Goal: Communication & Community: Answer question/provide support

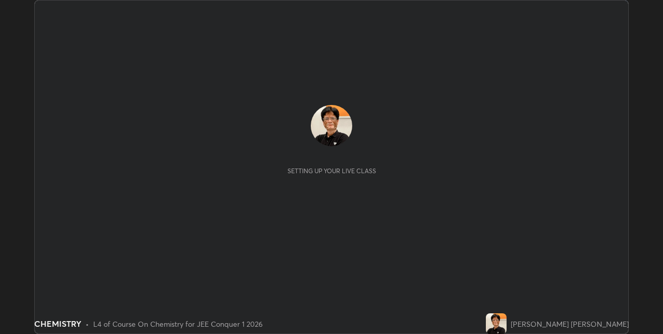
scroll to position [334, 663]
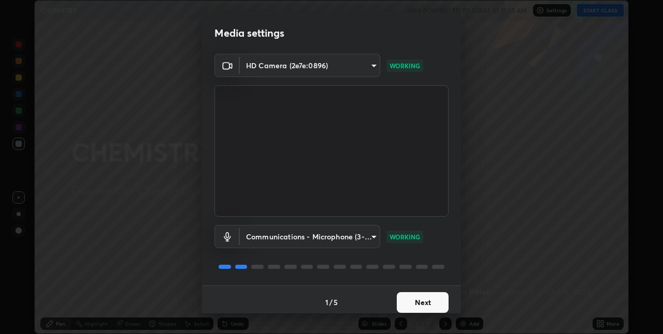
click at [422, 306] on button "Next" at bounding box center [423, 303] width 52 height 21
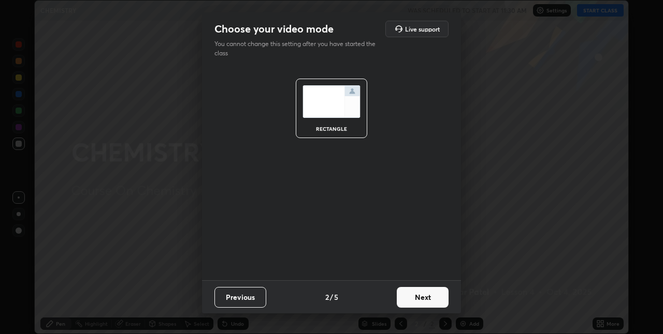
click at [427, 298] on button "Next" at bounding box center [423, 297] width 52 height 21
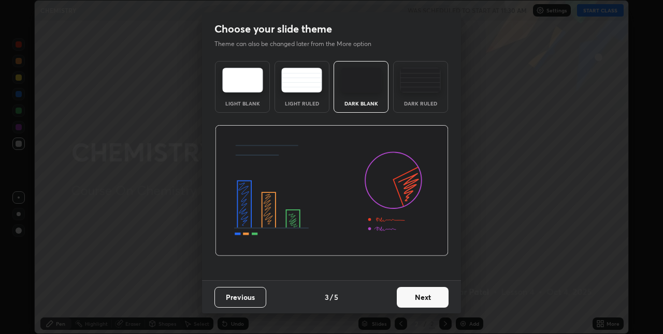
click at [427, 298] on button "Next" at bounding box center [423, 297] width 52 height 21
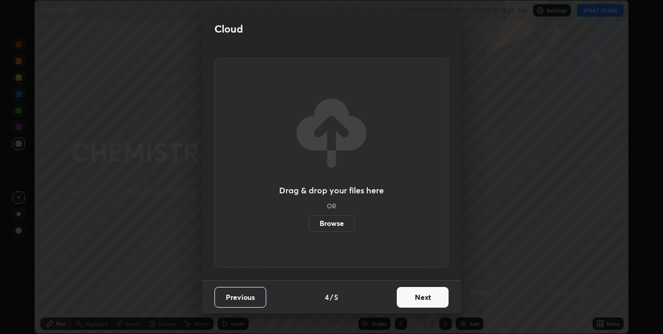
click at [430, 298] on button "Next" at bounding box center [423, 297] width 52 height 21
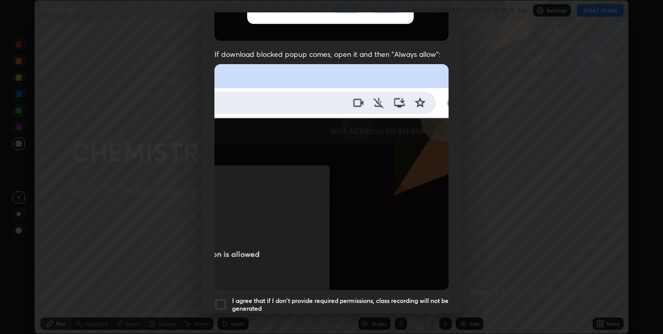
scroll to position [180, 0]
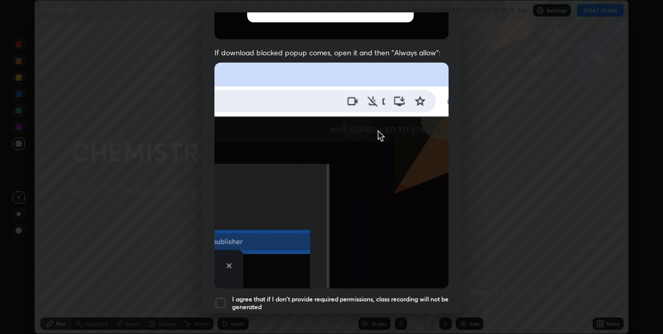
click at [224, 300] on div at bounding box center [220, 303] width 12 height 12
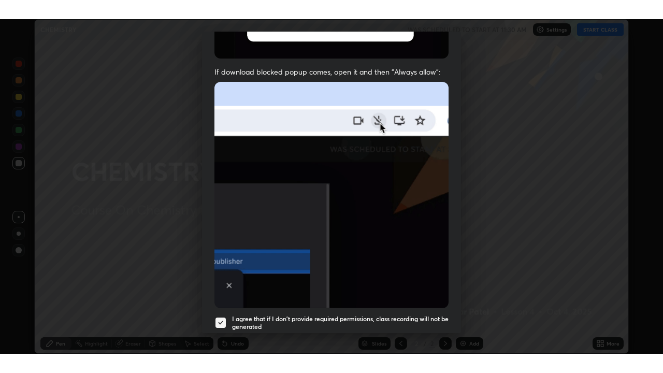
scroll to position [216, 0]
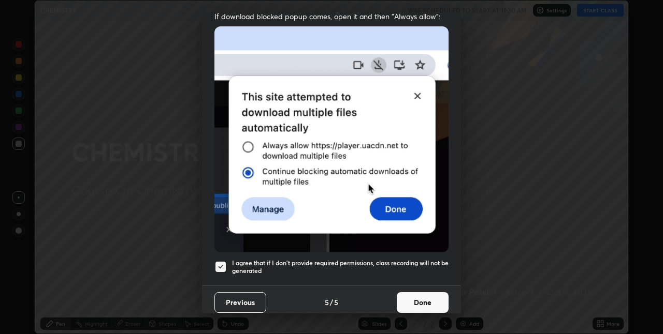
click at [425, 298] on button "Done" at bounding box center [423, 303] width 52 height 21
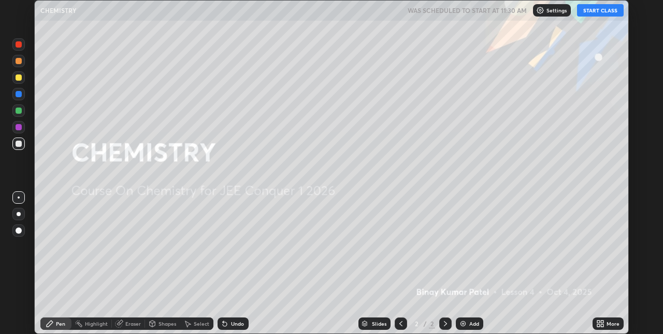
click at [608, 10] on button "START CLASS" at bounding box center [600, 10] width 47 height 12
click at [462, 323] on img at bounding box center [463, 324] width 8 height 8
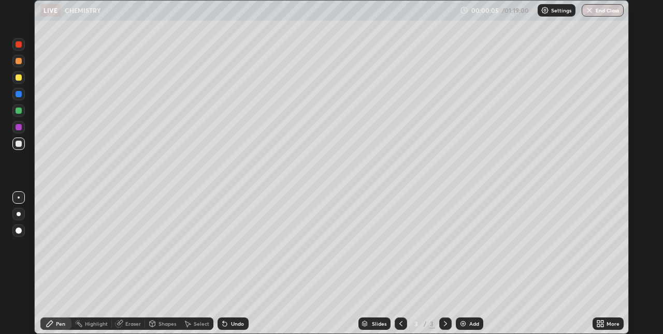
click at [20, 78] on div at bounding box center [19, 78] width 6 height 6
click at [19, 232] on div at bounding box center [19, 231] width 6 height 6
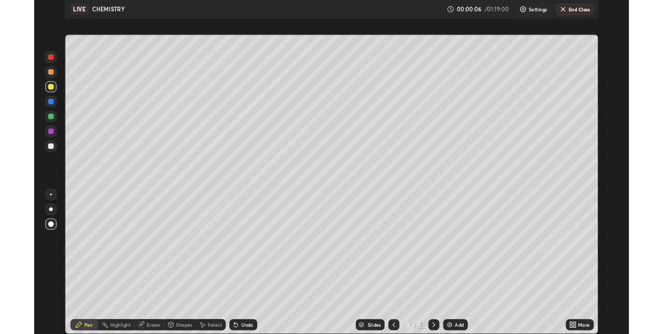
scroll to position [373, 663]
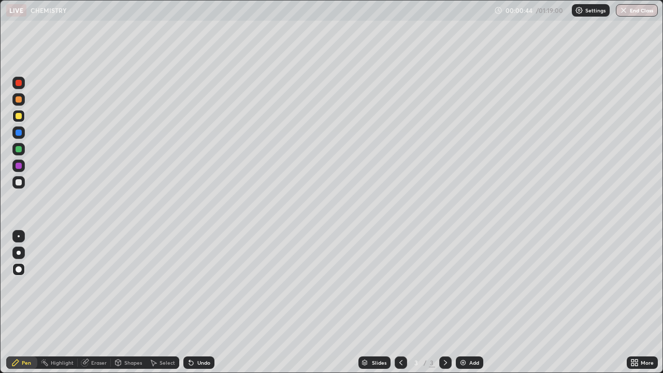
click at [19, 183] on div at bounding box center [19, 182] width 6 height 6
click at [464, 334] on img at bounding box center [463, 362] width 8 height 8
click at [19, 117] on div at bounding box center [19, 116] width 6 height 6
click at [23, 183] on div at bounding box center [18, 182] width 12 height 12
click at [461, 334] on img at bounding box center [463, 362] width 8 height 8
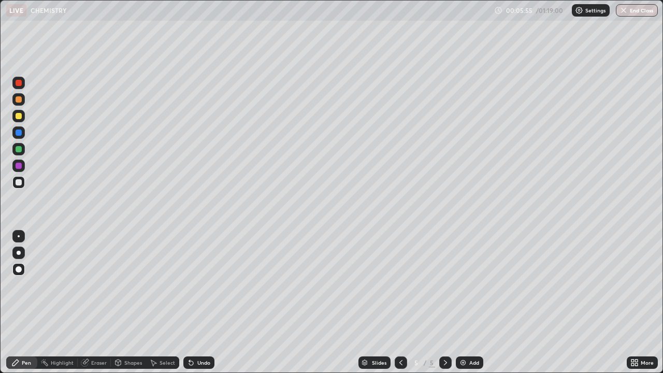
click at [22, 117] on div at bounding box center [18, 116] width 12 height 12
click at [23, 182] on div at bounding box center [18, 182] width 12 height 12
click at [206, 334] on div "Undo" at bounding box center [203, 362] width 13 height 5
click at [209, 334] on div "Undo" at bounding box center [203, 362] width 13 height 5
click at [202, 334] on div "Undo" at bounding box center [203, 362] width 13 height 5
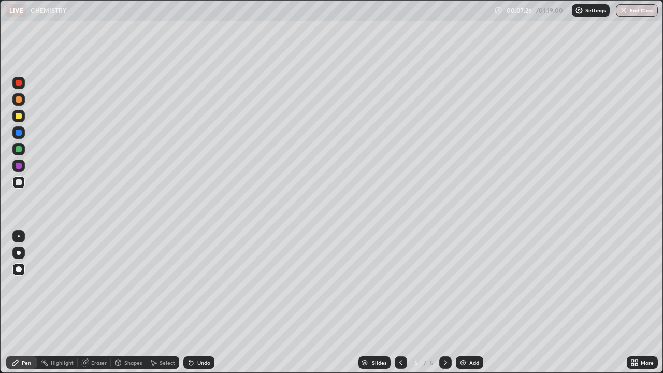
click at [208, 334] on div "Undo" at bounding box center [203, 362] width 13 height 5
click at [207, 334] on div "Undo" at bounding box center [203, 362] width 13 height 5
click at [21, 118] on div at bounding box center [19, 116] width 6 height 6
click at [23, 184] on div at bounding box center [18, 182] width 12 height 12
click at [23, 150] on div at bounding box center [18, 149] width 12 height 12
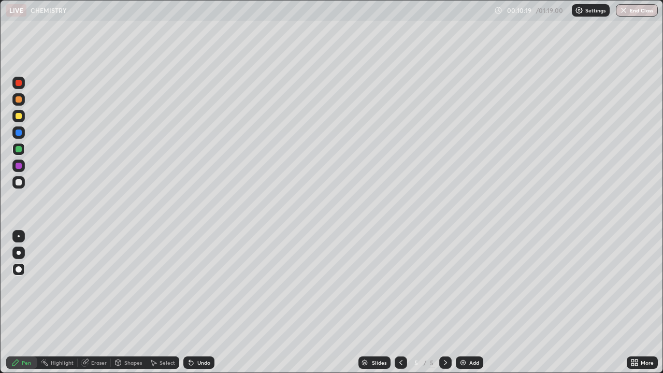
click at [200, 334] on div "Undo" at bounding box center [203, 362] width 13 height 5
click at [23, 182] on div at bounding box center [18, 182] width 12 height 12
click at [464, 334] on img at bounding box center [463, 362] width 8 height 8
click at [21, 116] on div at bounding box center [19, 116] width 6 height 6
click at [19, 149] on div at bounding box center [19, 149] width 6 height 6
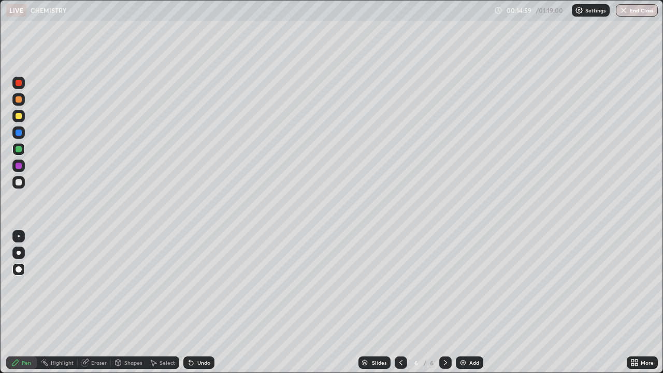
click at [22, 183] on div at bounding box center [18, 182] width 12 height 12
click at [23, 119] on div at bounding box center [18, 116] width 12 height 12
click at [462, 334] on img at bounding box center [463, 362] width 8 height 8
click at [200, 334] on div "Undo" at bounding box center [203, 362] width 13 height 5
click at [205, 334] on div "Undo" at bounding box center [203, 362] width 13 height 5
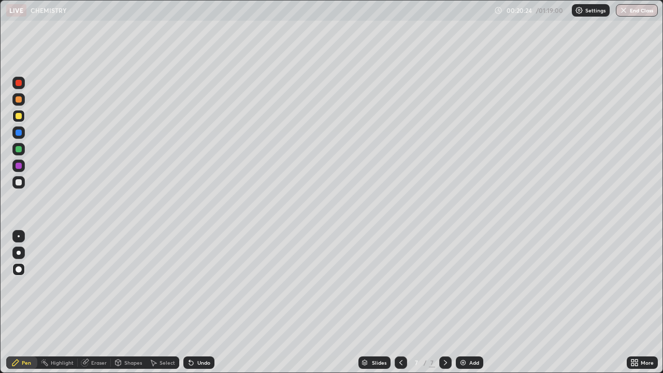
click at [206, 334] on div "Undo" at bounding box center [203, 362] width 13 height 5
click at [208, 334] on div "Undo" at bounding box center [198, 362] width 31 height 12
click at [208, 334] on div "Undo" at bounding box center [203, 362] width 13 height 5
click at [101, 334] on div "Eraser" at bounding box center [99, 362] width 16 height 5
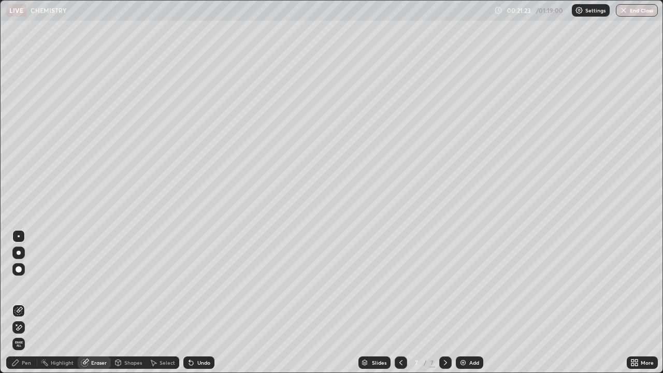
click at [32, 334] on div "Pen" at bounding box center [21, 362] width 31 height 12
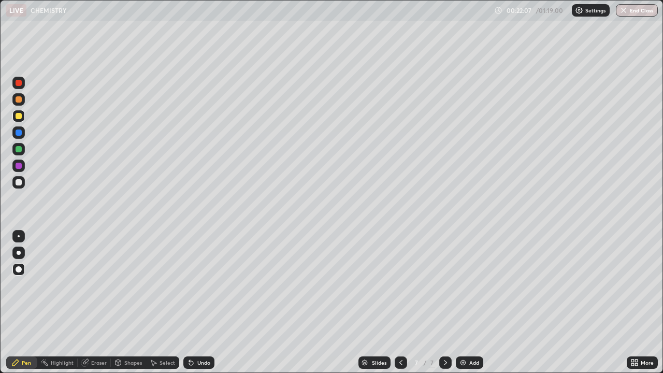
click at [461, 334] on img at bounding box center [463, 362] width 8 height 8
click at [24, 184] on div at bounding box center [18, 182] width 12 height 12
click at [22, 167] on div at bounding box center [18, 165] width 12 height 12
click at [464, 334] on img at bounding box center [463, 362] width 8 height 8
click at [19, 183] on div at bounding box center [19, 182] width 6 height 6
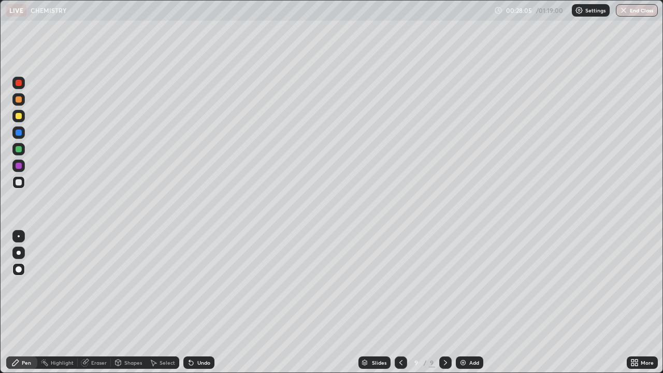
click at [190, 334] on icon at bounding box center [191, 363] width 4 height 4
click at [193, 334] on icon at bounding box center [191, 362] width 8 height 8
click at [190, 334] on icon at bounding box center [191, 362] width 8 height 8
click at [192, 334] on icon at bounding box center [191, 363] width 4 height 4
click at [462, 334] on img at bounding box center [463, 362] width 8 height 8
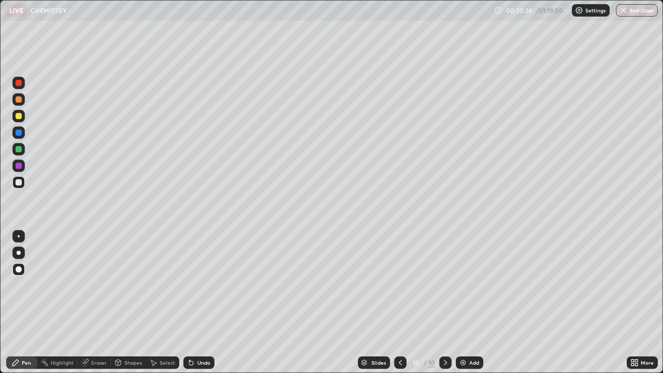
click at [20, 117] on div at bounding box center [19, 116] width 6 height 6
click at [21, 182] on div at bounding box center [19, 182] width 6 height 6
click at [20, 151] on div at bounding box center [19, 149] width 6 height 6
click at [463, 334] on img at bounding box center [463, 362] width 8 height 8
click at [19, 116] on div at bounding box center [19, 116] width 6 height 6
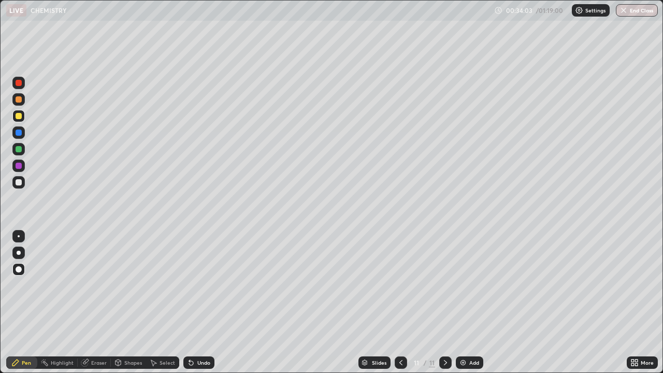
click at [203, 334] on div "Undo" at bounding box center [203, 362] width 13 height 5
click at [205, 334] on div "Undo" at bounding box center [203, 362] width 13 height 5
click at [23, 183] on div at bounding box center [18, 182] width 12 height 12
click at [463, 334] on img at bounding box center [463, 362] width 8 height 8
click at [21, 117] on div at bounding box center [19, 116] width 6 height 6
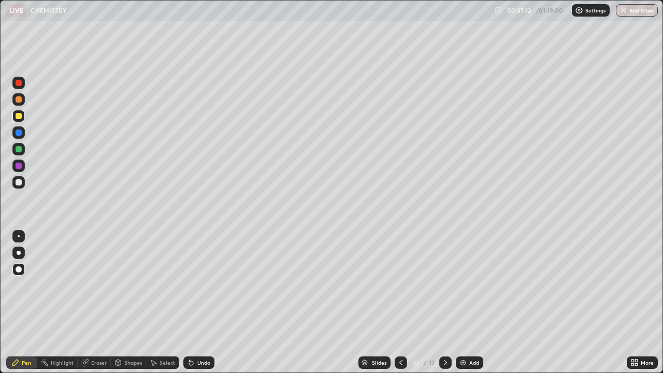
click at [22, 182] on div at bounding box center [18, 182] width 12 height 12
click at [23, 117] on div at bounding box center [18, 116] width 12 height 12
click at [198, 334] on div "Undo" at bounding box center [203, 362] width 13 height 5
click at [195, 334] on div "Undo" at bounding box center [198, 362] width 31 height 12
click at [194, 334] on div "Undo" at bounding box center [198, 362] width 31 height 12
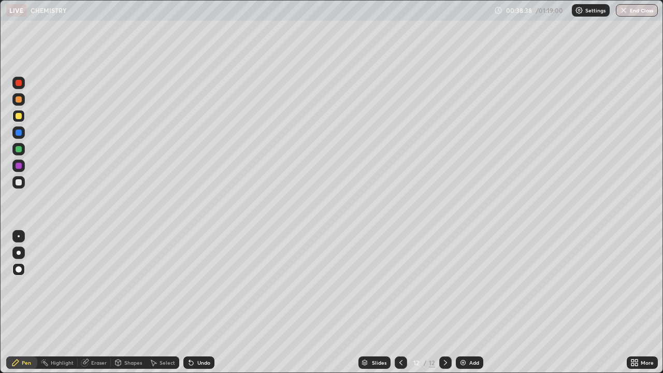
click at [193, 334] on icon at bounding box center [191, 362] width 8 height 8
click at [190, 334] on icon at bounding box center [191, 363] width 4 height 4
click at [193, 334] on icon at bounding box center [191, 362] width 8 height 8
click at [195, 334] on div "Undo" at bounding box center [198, 362] width 31 height 12
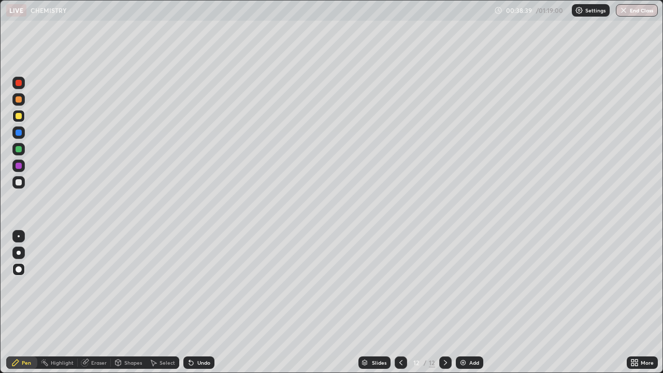
click at [194, 334] on div "Undo" at bounding box center [198, 362] width 31 height 12
click at [194, 334] on icon at bounding box center [191, 362] width 8 height 8
click at [194, 334] on div "Undo" at bounding box center [198, 362] width 31 height 12
click at [197, 334] on div "Undo" at bounding box center [203, 362] width 13 height 5
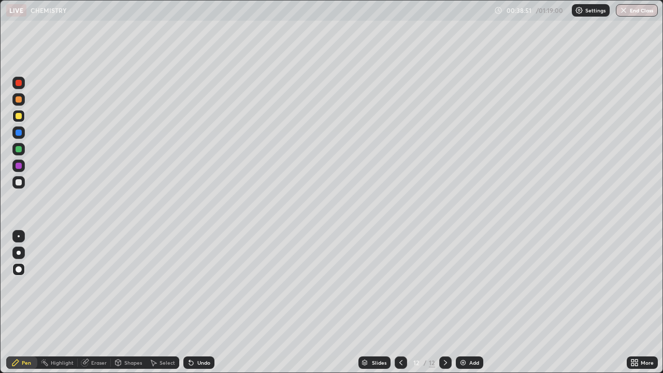
click at [191, 334] on icon at bounding box center [191, 363] width 4 height 4
click at [189, 334] on icon at bounding box center [189, 360] width 1 height 1
click at [193, 334] on icon at bounding box center [191, 362] width 8 height 8
click at [196, 334] on div "Undo" at bounding box center [198, 362] width 31 height 12
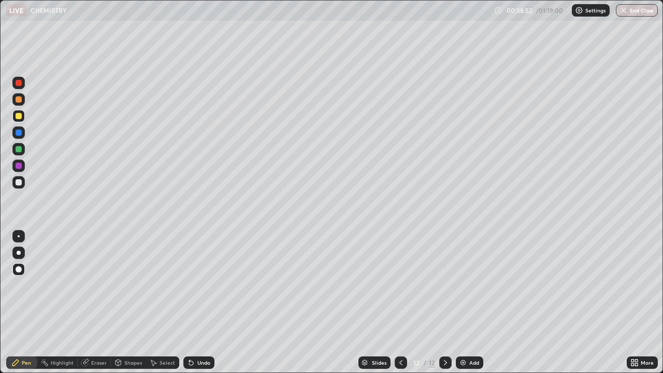
click at [195, 334] on div "Undo" at bounding box center [198, 362] width 31 height 12
click at [194, 334] on div "Undo" at bounding box center [198, 362] width 31 height 12
click at [194, 334] on icon at bounding box center [191, 362] width 8 height 8
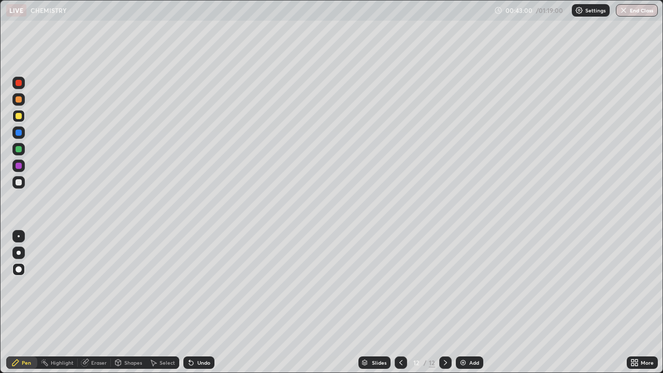
click at [464, 334] on img at bounding box center [463, 362] width 8 height 8
click at [19, 182] on div at bounding box center [19, 182] width 6 height 6
click at [19, 116] on div at bounding box center [19, 116] width 6 height 6
click at [22, 184] on div at bounding box center [18, 182] width 12 height 12
click at [464, 334] on img at bounding box center [463, 362] width 8 height 8
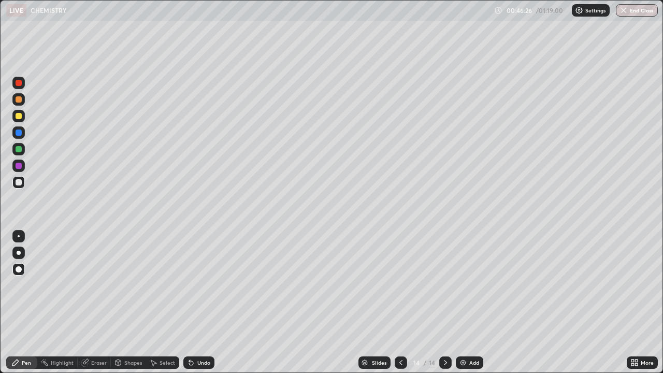
click at [197, 334] on div "Undo" at bounding box center [203, 362] width 13 height 5
click at [196, 334] on div "Undo" at bounding box center [198, 362] width 31 height 12
click at [198, 334] on div "Undo" at bounding box center [198, 362] width 31 height 12
click at [199, 334] on div "Undo" at bounding box center [198, 362] width 31 height 12
click at [198, 334] on div "Undo" at bounding box center [198, 362] width 31 height 12
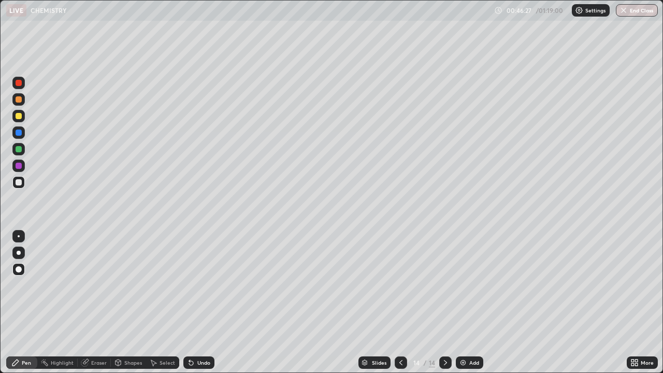
click at [199, 334] on div "Undo" at bounding box center [198, 362] width 31 height 12
click at [19, 149] on div at bounding box center [19, 149] width 6 height 6
click at [463, 334] on img at bounding box center [463, 362] width 8 height 8
click at [21, 100] on div at bounding box center [19, 99] width 6 height 6
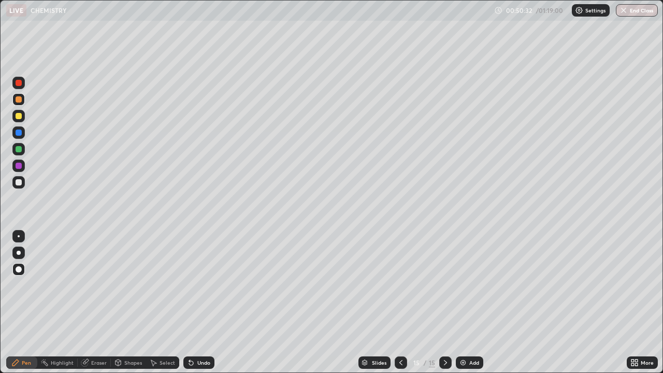
click at [464, 334] on img at bounding box center [463, 362] width 8 height 8
click at [23, 183] on div at bounding box center [18, 182] width 12 height 12
click at [165, 334] on div "Select" at bounding box center [167, 362] width 16 height 5
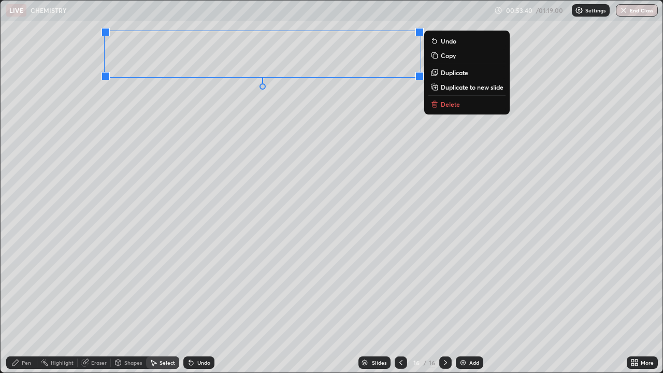
click at [25, 334] on div "Pen" at bounding box center [26, 362] width 9 height 5
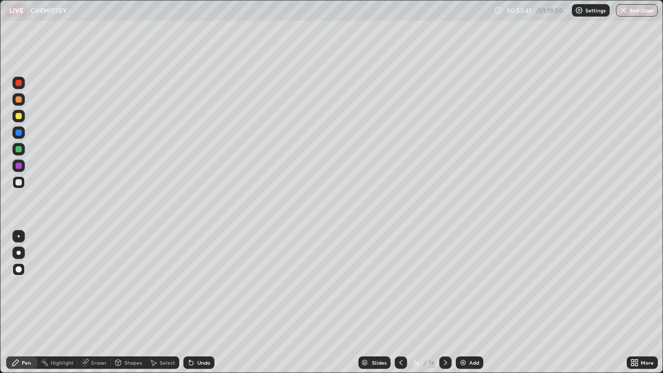
click at [19, 149] on div at bounding box center [19, 149] width 6 height 6
click at [161, 334] on div "Select" at bounding box center [167, 362] width 16 height 5
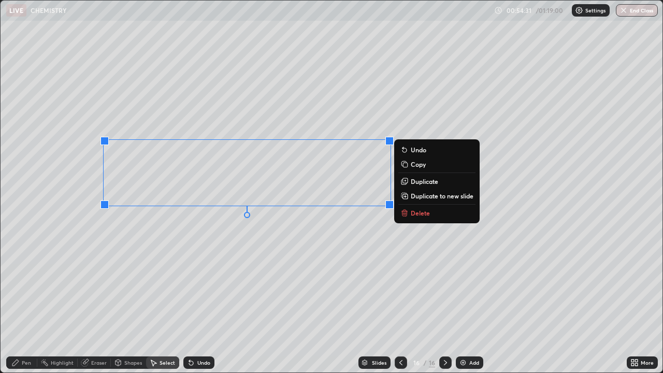
click at [28, 334] on div "Pen" at bounding box center [26, 362] width 9 height 5
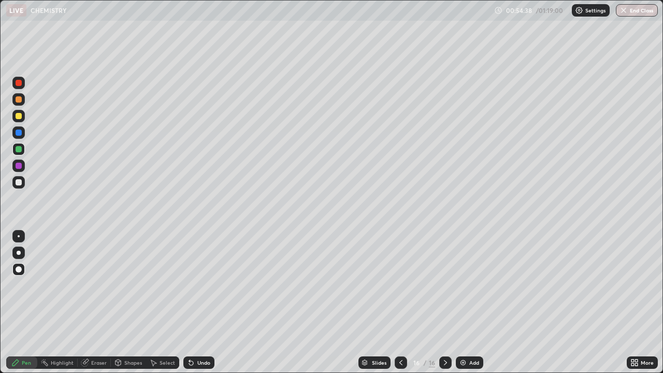
click at [199, 334] on div "Undo" at bounding box center [203, 362] width 13 height 5
click at [200, 334] on div "Undo" at bounding box center [203, 362] width 13 height 5
click at [199, 334] on div "Undo" at bounding box center [203, 362] width 13 height 5
click at [198, 334] on div "Undo" at bounding box center [203, 362] width 13 height 5
click at [199, 334] on div "Undo" at bounding box center [198, 362] width 31 height 12
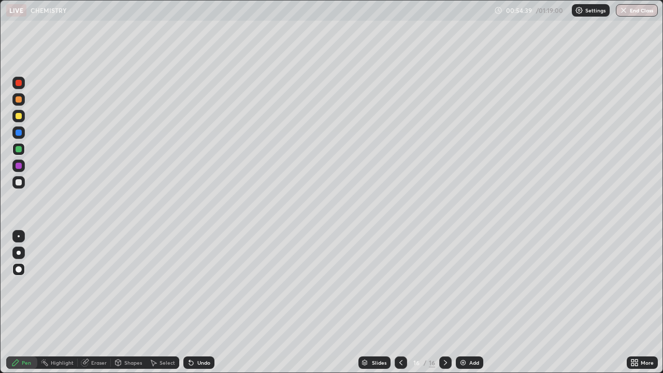
click at [199, 334] on div "Undo" at bounding box center [198, 362] width 31 height 12
click at [197, 334] on div "Undo" at bounding box center [198, 362] width 31 height 12
click at [195, 334] on div "Undo" at bounding box center [198, 362] width 31 height 12
click at [193, 334] on div "Undo" at bounding box center [198, 362] width 31 height 12
click at [195, 334] on div "Undo" at bounding box center [198, 362] width 31 height 12
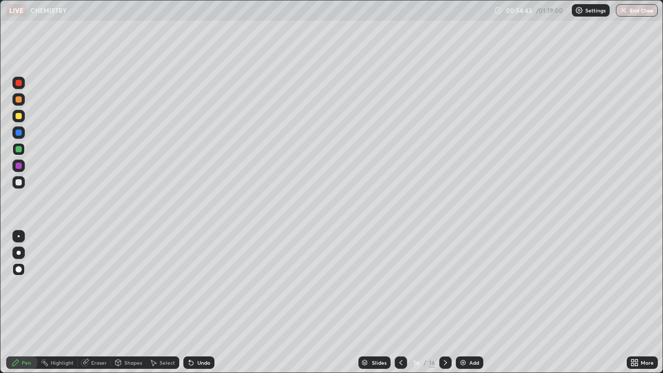
click at [154, 334] on div "Select" at bounding box center [162, 362] width 33 height 12
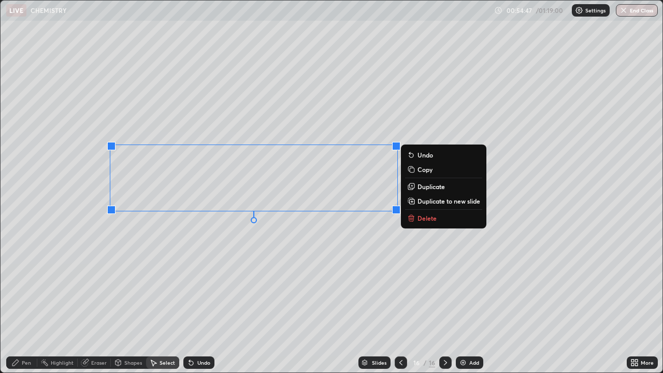
click at [29, 334] on div "Pen" at bounding box center [26, 362] width 9 height 5
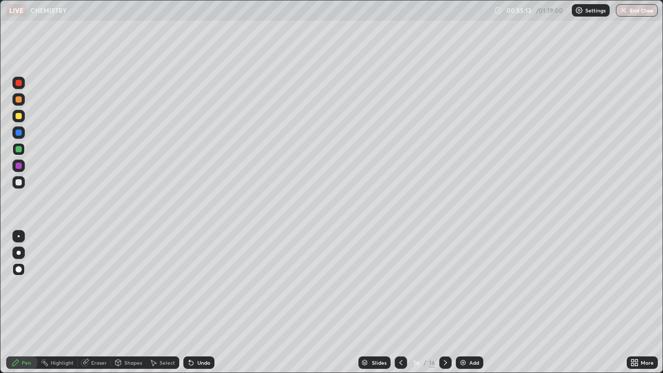
click at [207, 334] on div "Undo" at bounding box center [203, 362] width 13 height 5
click at [585, 13] on p "Settings" at bounding box center [595, 10] width 20 height 5
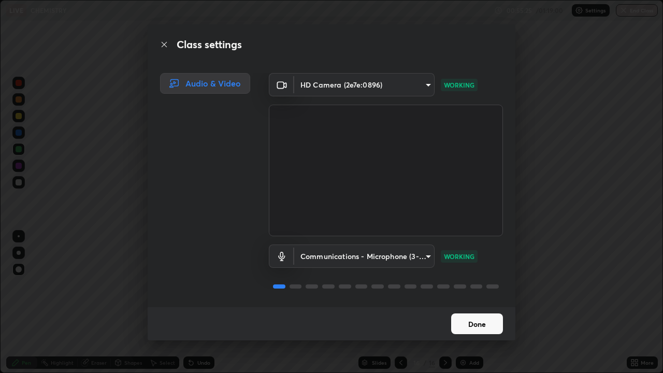
click at [490, 320] on button "Done" at bounding box center [477, 323] width 52 height 21
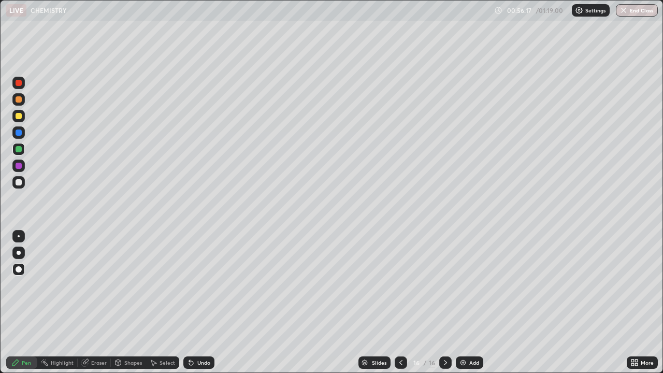
click at [463, 334] on img at bounding box center [463, 362] width 8 height 8
click at [20, 115] on div at bounding box center [19, 116] width 6 height 6
click at [194, 334] on icon at bounding box center [191, 362] width 8 height 8
click at [193, 334] on icon at bounding box center [191, 362] width 8 height 8
click at [189, 334] on icon at bounding box center [189, 360] width 1 height 1
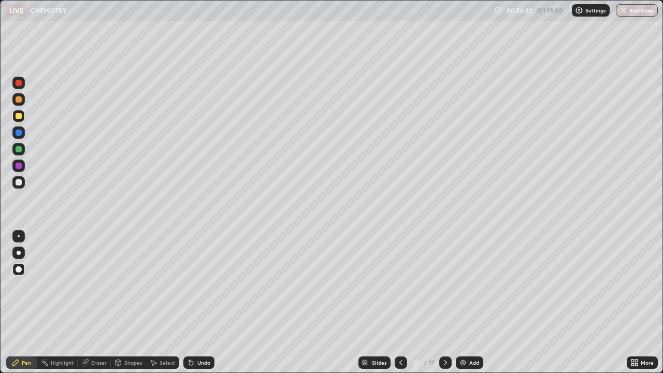
click at [197, 334] on div "Undo" at bounding box center [203, 362] width 13 height 5
click at [198, 334] on div "Undo" at bounding box center [198, 362] width 31 height 12
click at [197, 334] on div "Undo" at bounding box center [203, 362] width 13 height 5
click at [198, 334] on div "Undo" at bounding box center [203, 362] width 13 height 5
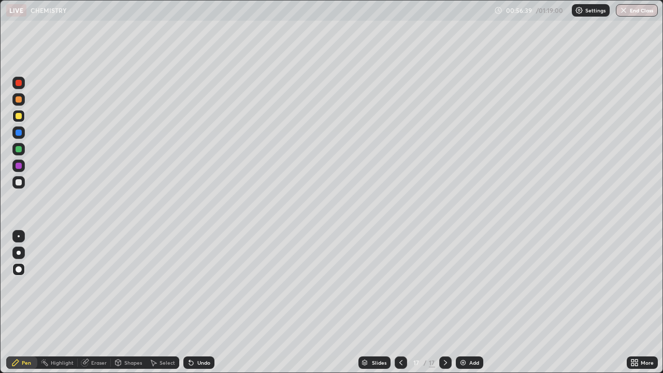
click at [632, 334] on icon at bounding box center [632, 360] width 3 height 3
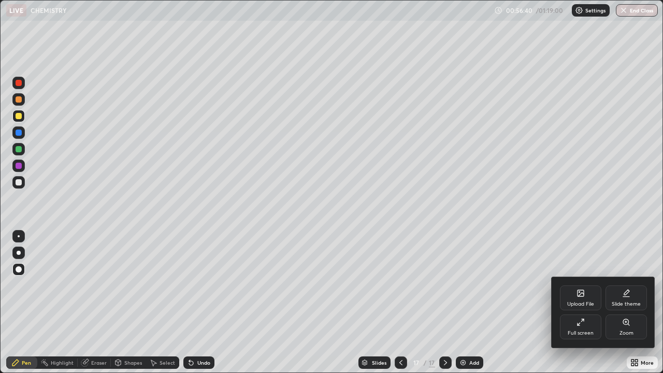
click at [583, 325] on icon at bounding box center [580, 322] width 8 height 8
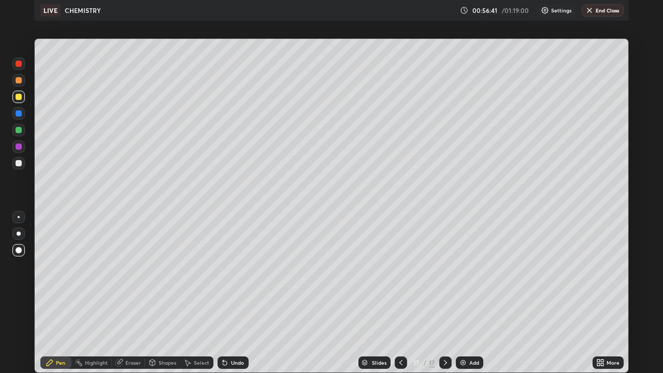
scroll to position [51444, 51116]
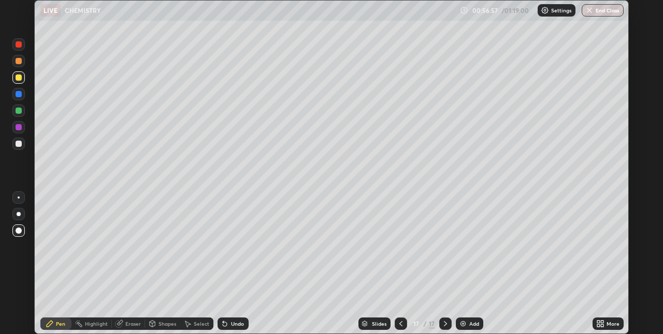
click at [598, 326] on icon at bounding box center [598, 326] width 3 height 3
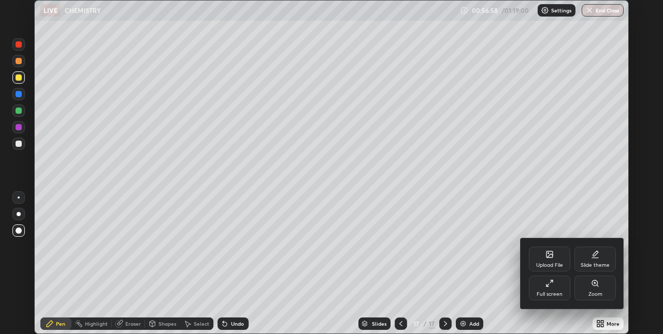
click at [548, 288] on div "Full screen" at bounding box center [549, 288] width 41 height 25
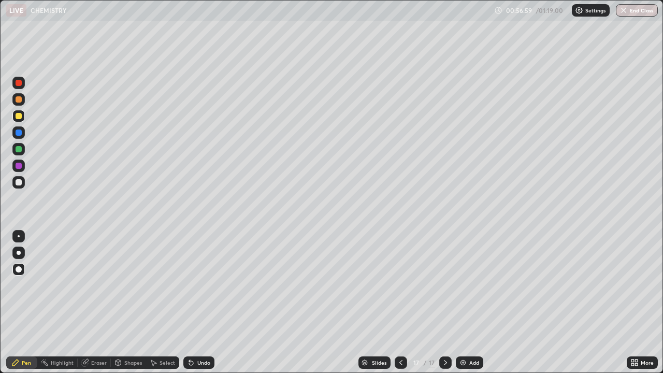
scroll to position [373, 663]
click at [201, 334] on div "Undo" at bounding box center [198, 362] width 31 height 12
click at [20, 183] on div at bounding box center [19, 182] width 6 height 6
click at [19, 150] on div at bounding box center [19, 149] width 6 height 6
click at [23, 99] on div at bounding box center [18, 99] width 12 height 12
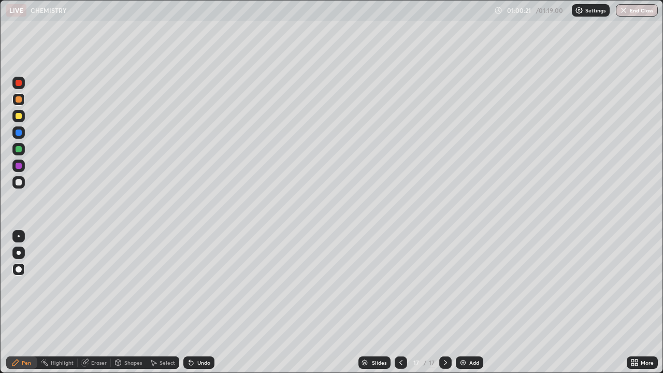
click at [468, 334] on div "Add" at bounding box center [469, 362] width 27 height 12
click at [18, 151] on div at bounding box center [19, 149] width 6 height 6
click at [200, 334] on div "Undo" at bounding box center [203, 362] width 13 height 5
click at [198, 334] on div "Undo" at bounding box center [198, 362] width 31 height 12
click at [464, 334] on img at bounding box center [463, 362] width 8 height 8
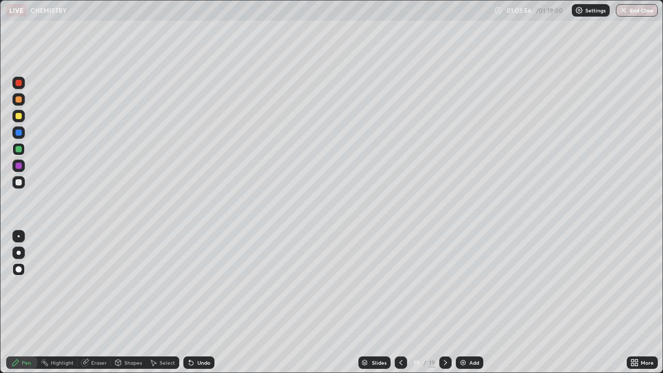
click at [19, 116] on div at bounding box center [19, 116] width 6 height 6
click at [465, 334] on img at bounding box center [463, 362] width 8 height 8
click at [24, 182] on div at bounding box center [18, 182] width 12 height 12
click at [470, 334] on div "Add" at bounding box center [475, 362] width 10 height 5
click at [463, 334] on img at bounding box center [463, 362] width 8 height 8
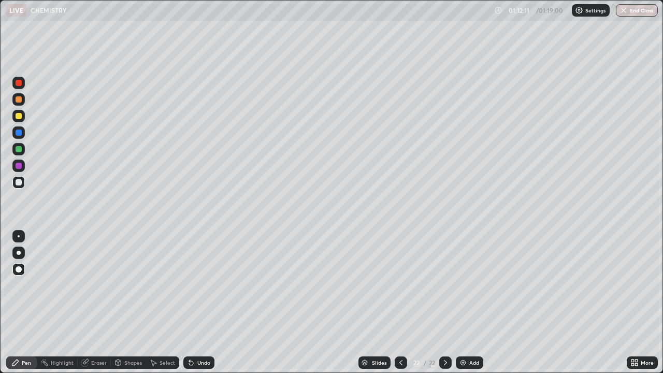
click at [23, 117] on div at bounding box center [18, 116] width 12 height 12
click at [107, 334] on div "Eraser" at bounding box center [94, 362] width 33 height 12
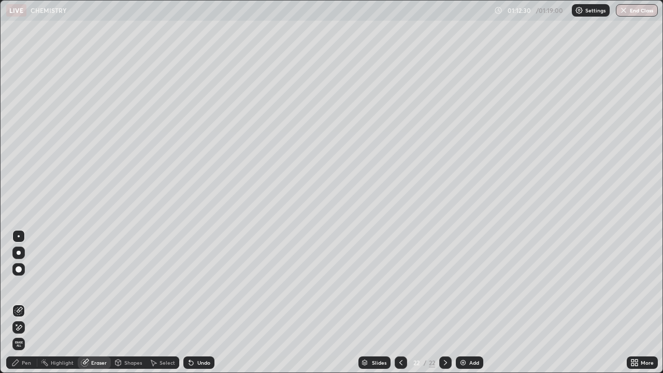
click at [35, 334] on div "Pen" at bounding box center [21, 362] width 31 height 12
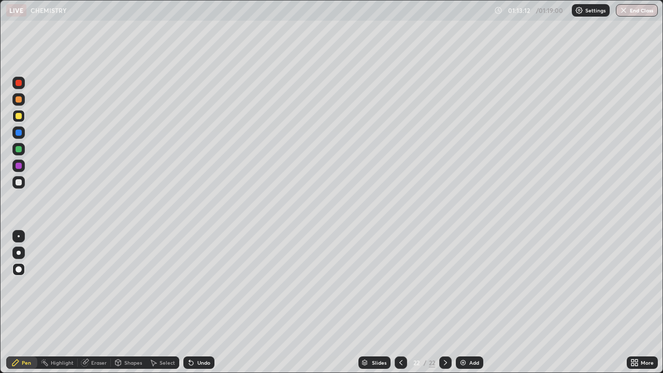
click at [461, 334] on img at bounding box center [463, 362] width 8 height 8
click at [465, 334] on img at bounding box center [463, 362] width 8 height 8
click at [643, 14] on button "End Class" at bounding box center [637, 10] width 41 height 12
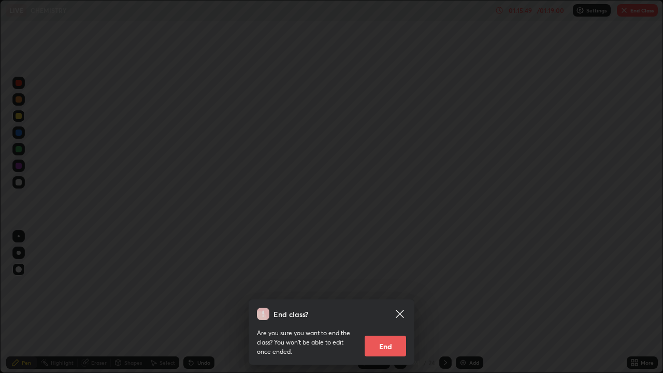
click at [392, 334] on button "End" at bounding box center [385, 346] width 41 height 21
